Goal: Information Seeking & Learning: Learn about a topic

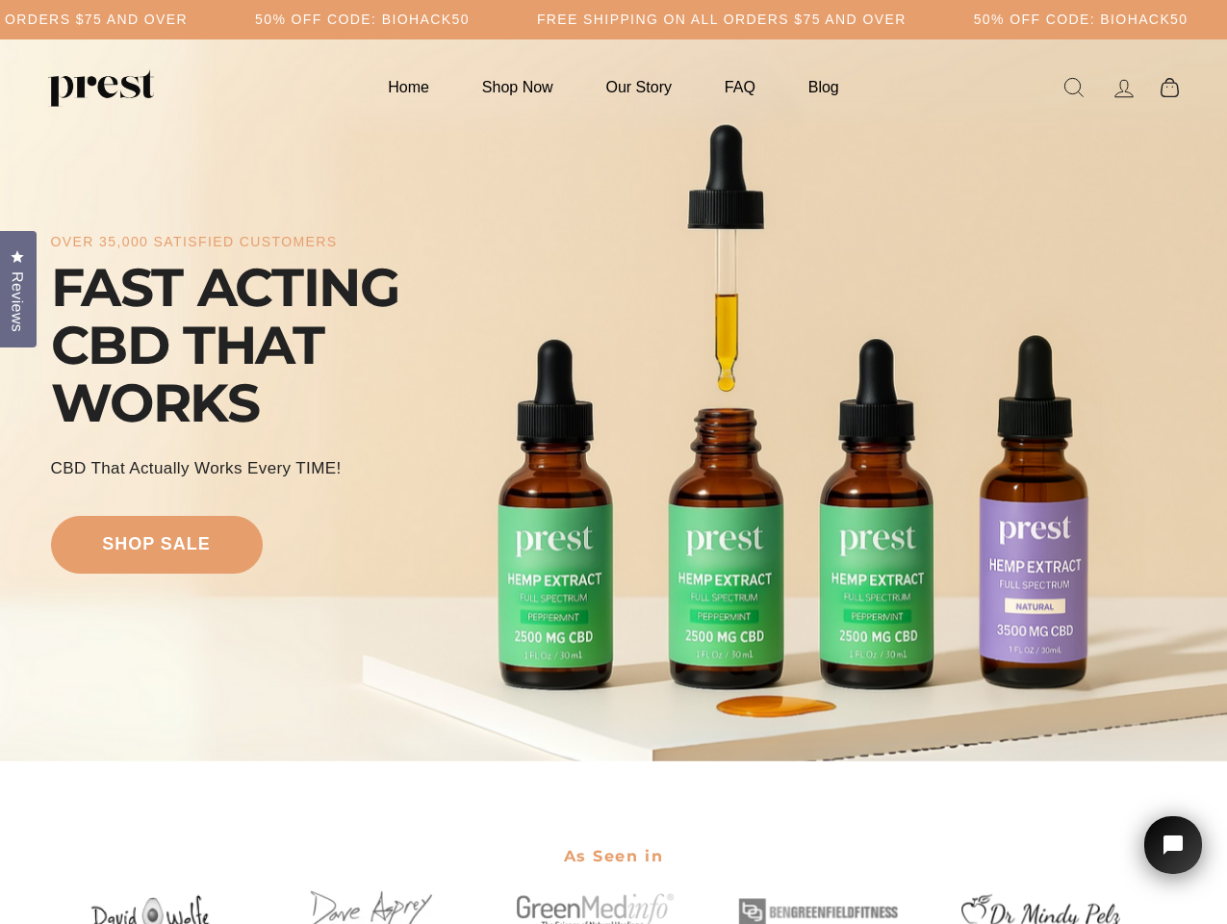
click at [613, 462] on div "over 35,000 satisfied customers FAST ACTING CBD THAT WORKS CBD That Actually Wo…" at bounding box center [614, 400] width 1126 height 568
click at [470, 19] on h5 "50% OFF CODE: BIOHACK50" at bounding box center [362, 20] width 215 height 16
click at [613, 400] on div "over 35,000 satisfied customers FAST ACTING CBD THAT WORKS CBD That Actually Wo…" at bounding box center [614, 400] width 1126 height 568
click at [18, 287] on span "Reviews" at bounding box center [17, 301] width 25 height 61
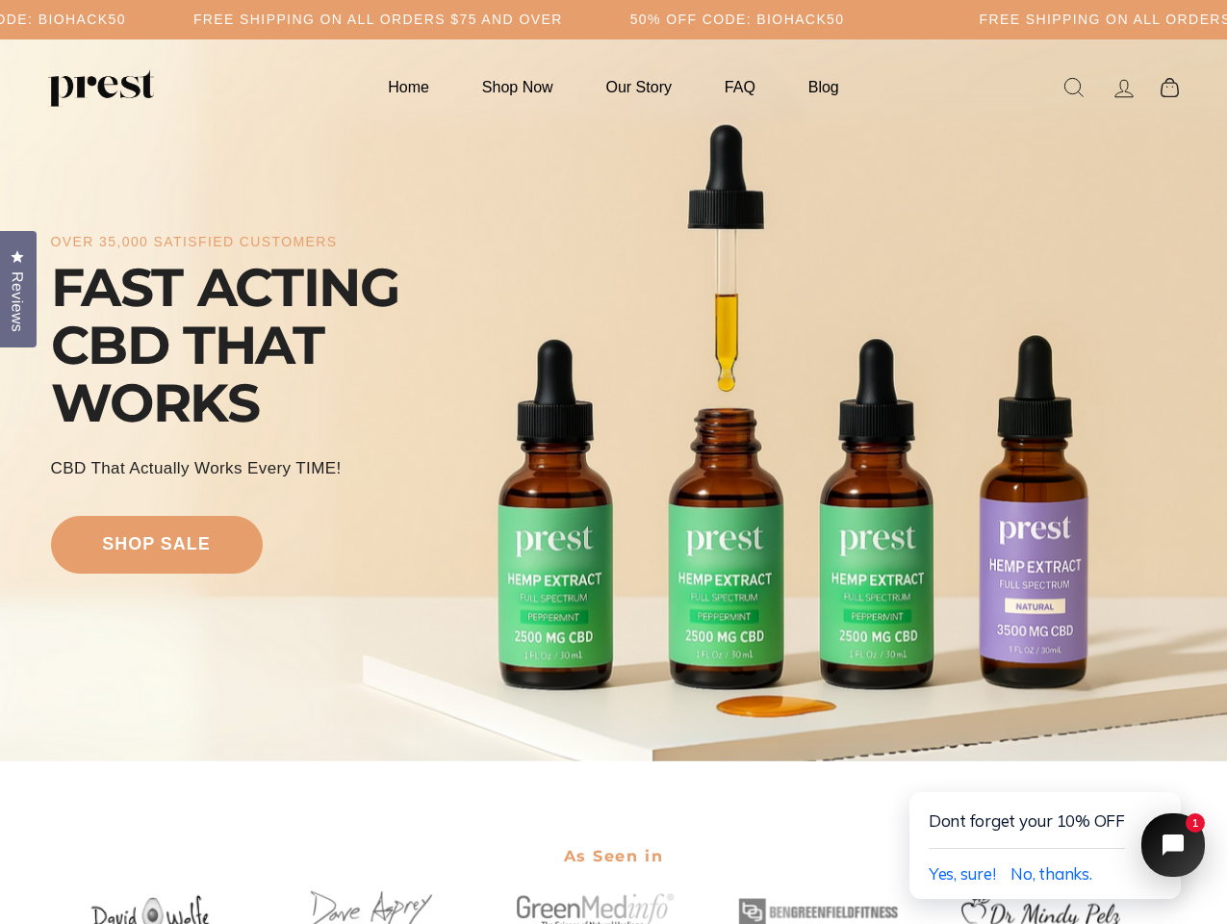
click at [1173, 845] on icon "Close chat widget" at bounding box center [1184, 845] width 30 height 30
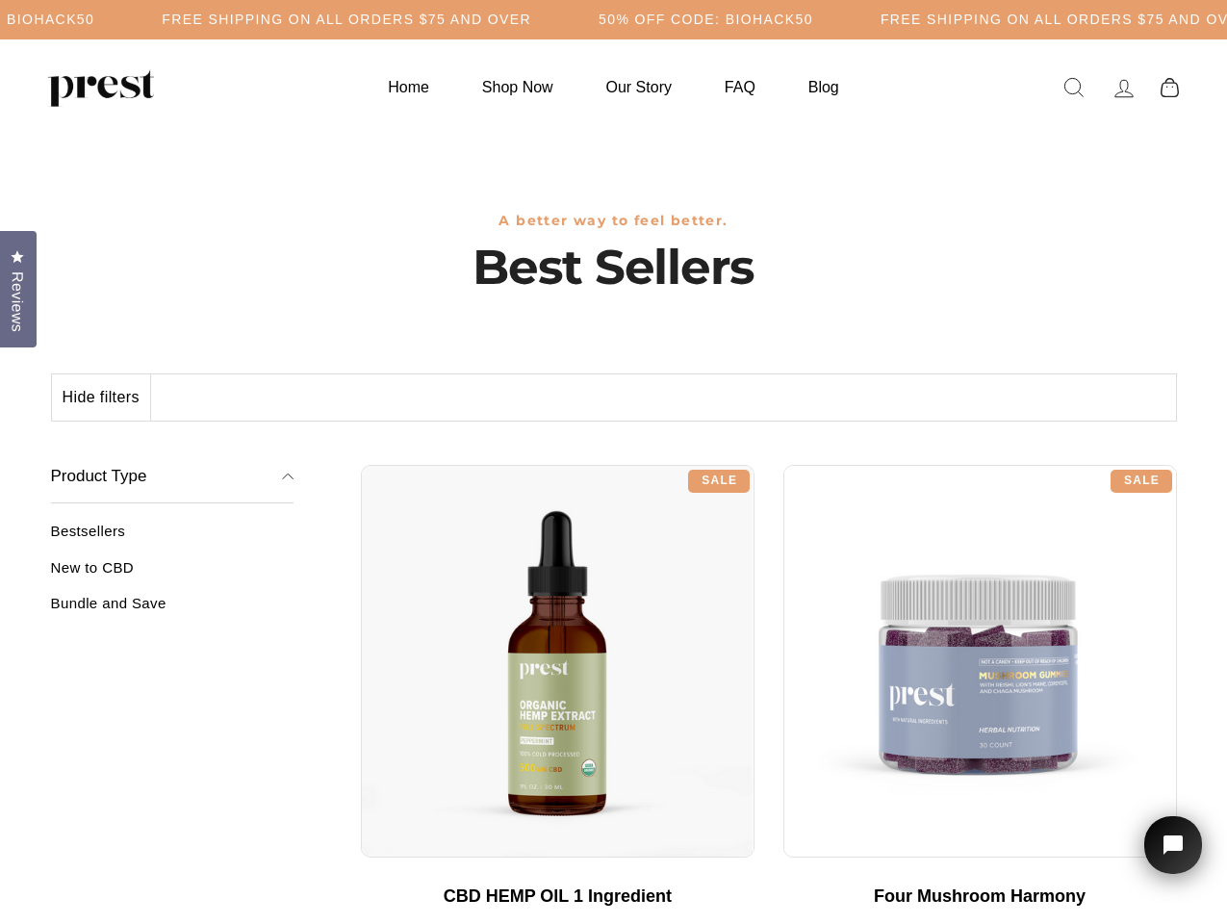
click at [613, 462] on div "**********" at bounding box center [769, 457] width 816 height 14
click at [470, 19] on h5 "50% OFF CODE: BIOHACK50" at bounding box center [362, 20] width 215 height 16
click at [102, 397] on button "Hide filters" at bounding box center [101, 397] width 99 height 46
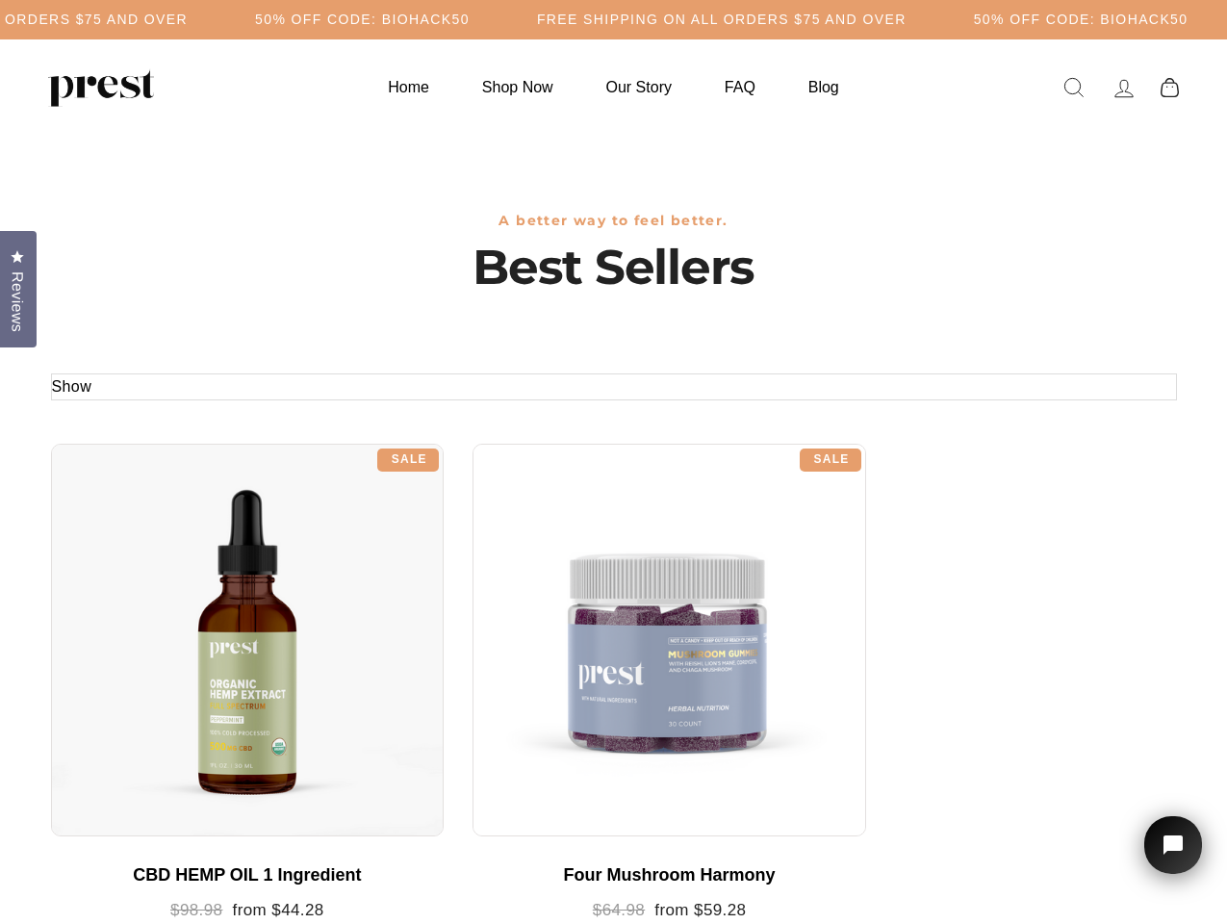
click at [172, 575] on div at bounding box center [248, 641] width 394 height 394
click at [172, 610] on div at bounding box center [248, 641] width 394 height 394
click at [18, 287] on span "Reviews" at bounding box center [17, 301] width 25 height 61
click at [1173, 845] on icon "Open chat widget" at bounding box center [1184, 845] width 30 height 30
